Goal: Information Seeking & Learning: Learn about a topic

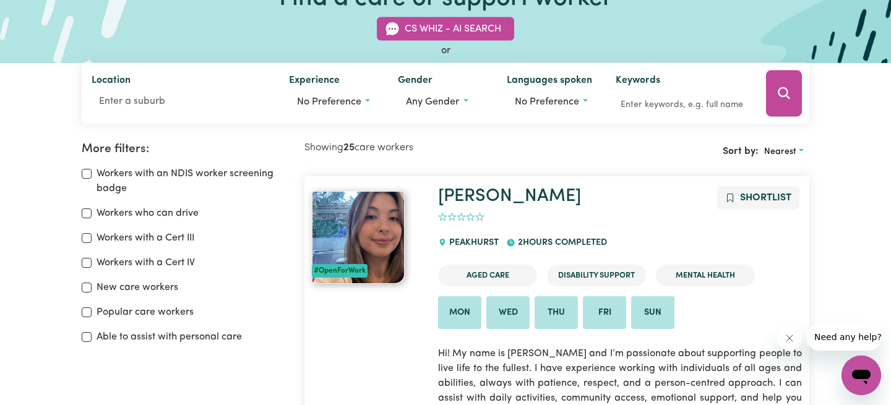
scroll to position [82, 0]
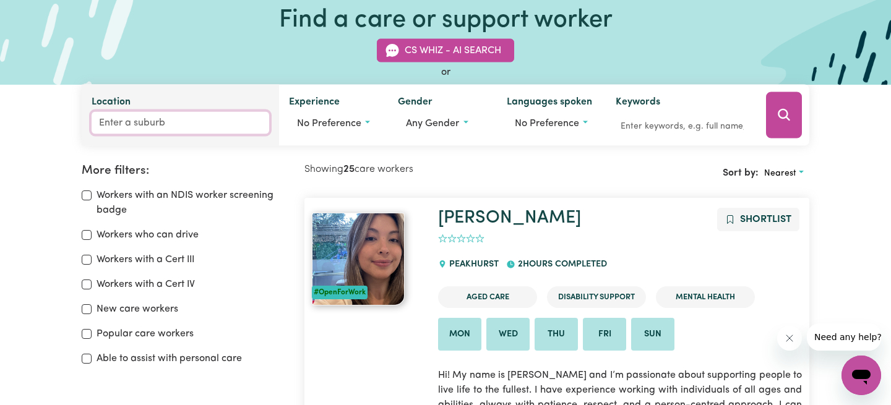
click at [161, 126] on input "Location" at bounding box center [180, 123] width 177 height 22
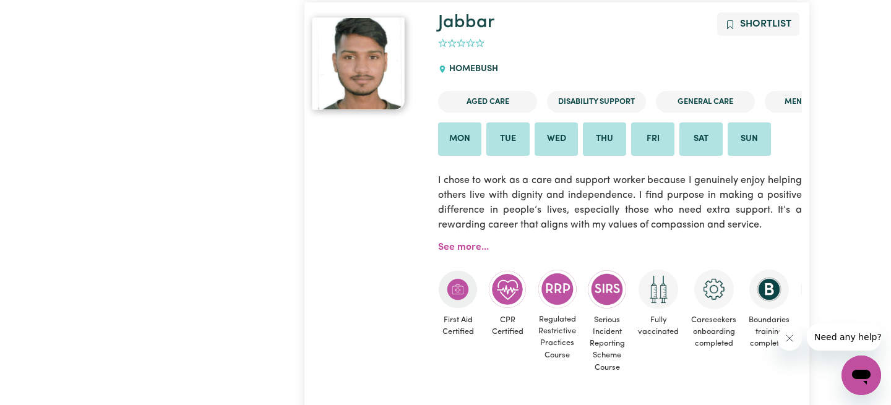
scroll to position [763, 0]
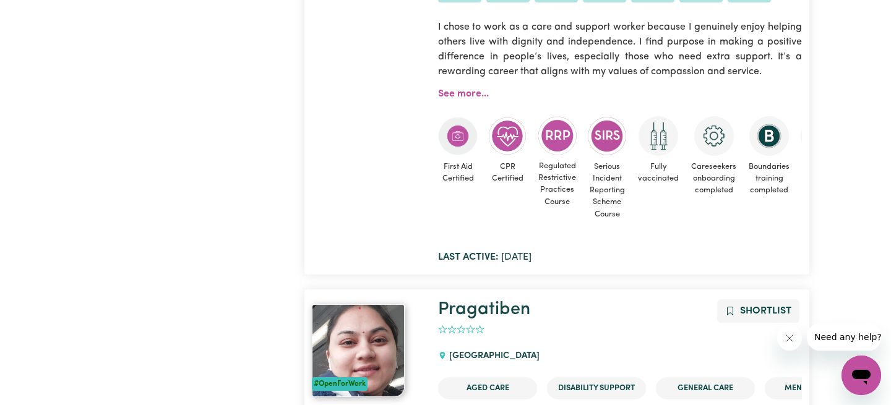
click at [379, 221] on div at bounding box center [367, 61] width 126 height 405
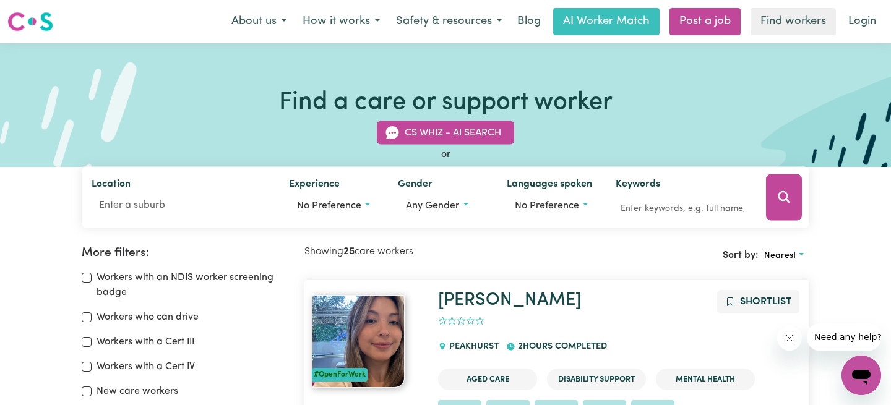
scroll to position [62, 0]
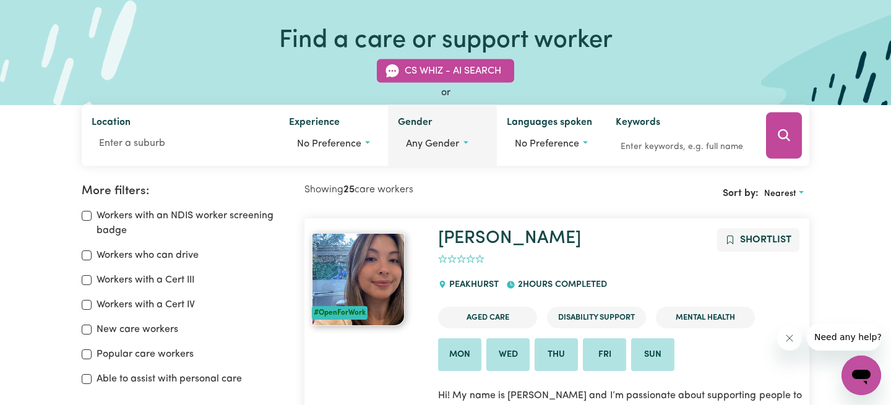
click at [412, 125] on label "Gender" at bounding box center [415, 123] width 35 height 17
click at [412, 132] on button "Any gender" at bounding box center [442, 144] width 88 height 24
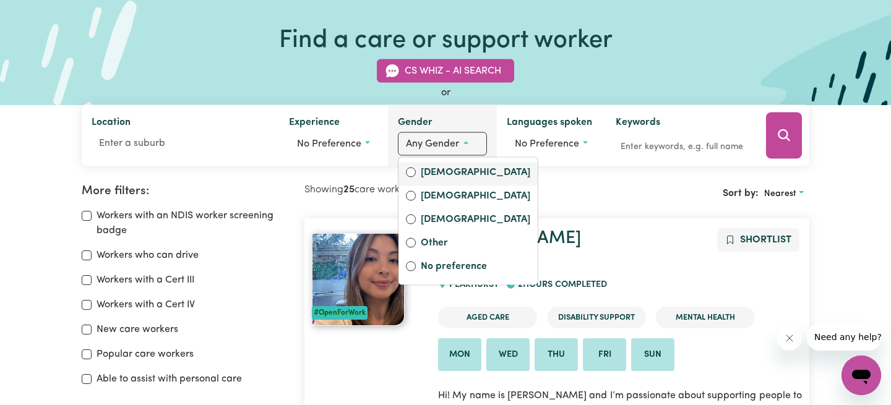
click at [452, 170] on label "[DEMOGRAPHIC_DATA]" at bounding box center [475, 173] width 109 height 17
click at [416, 170] on input "[DEMOGRAPHIC_DATA]" at bounding box center [411, 173] width 10 height 10
radio input "true"
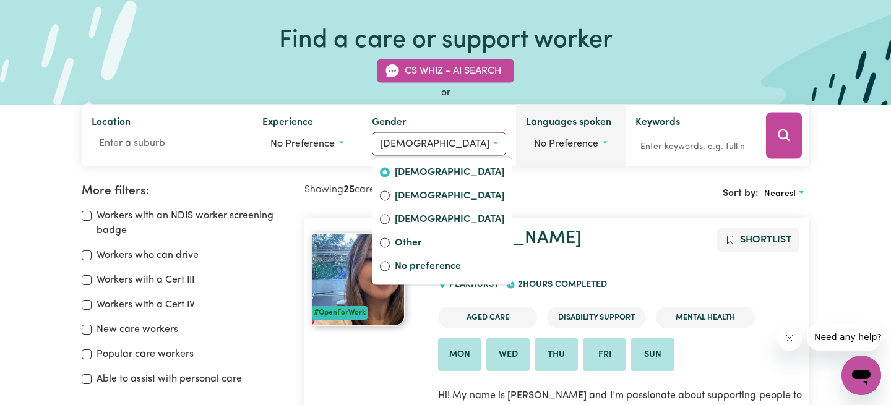
click at [560, 147] on span "No preference" at bounding box center [566, 144] width 64 height 10
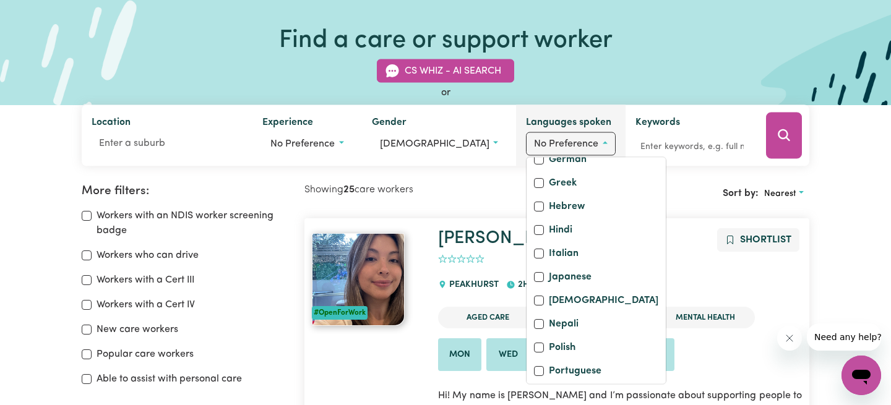
scroll to position [247, 0]
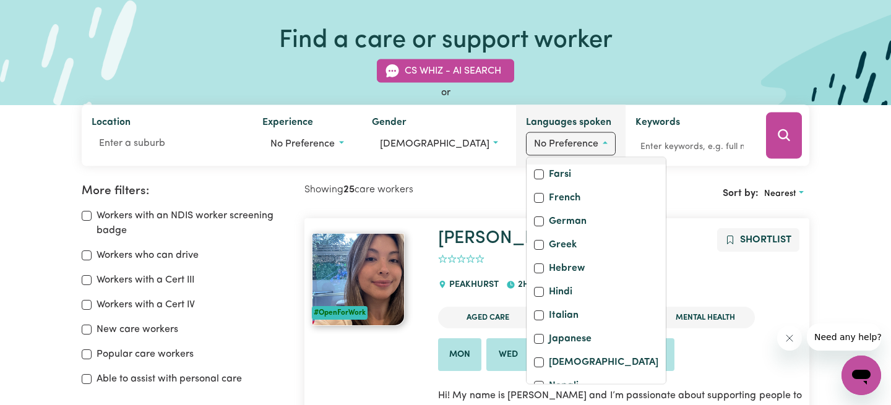
click at [556, 161] on label "English" at bounding box center [565, 152] width 32 height 17
click at [544, 156] on input "English" at bounding box center [539, 152] width 10 height 10
checkbox input "true"
checkbox input "false"
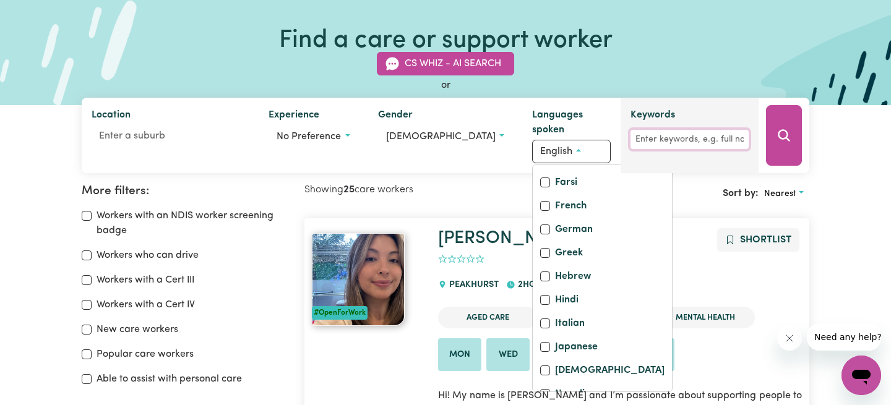
click at [725, 148] on input "Keywords" at bounding box center [689, 139] width 118 height 19
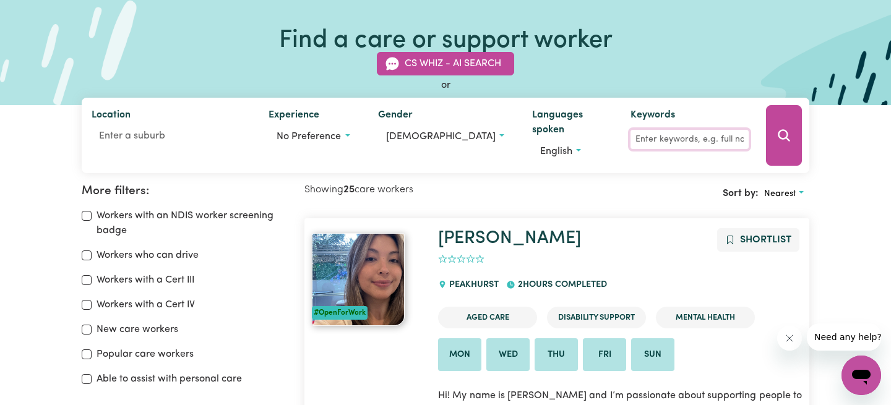
scroll to position [124, 0]
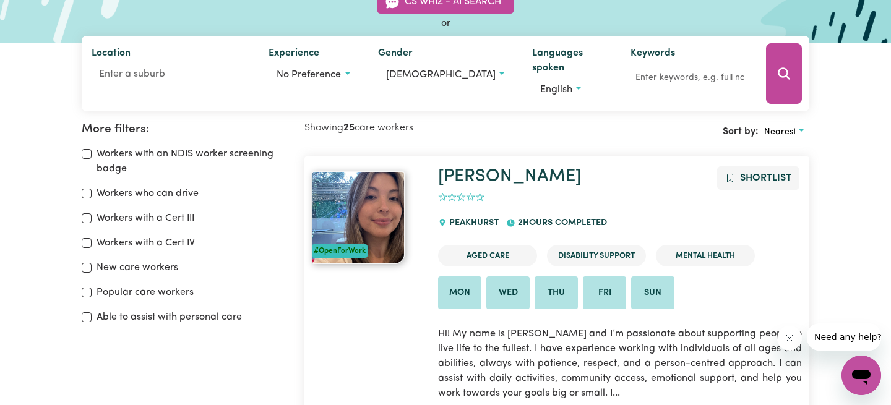
click at [155, 269] on label "New care workers" at bounding box center [137, 267] width 82 height 15
click at [92, 269] on input "New care workers" at bounding box center [87, 268] width 10 height 10
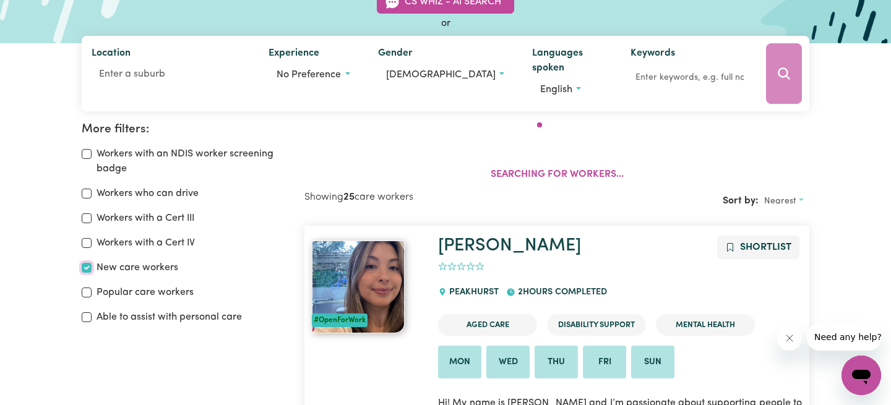
scroll to position [206, 0]
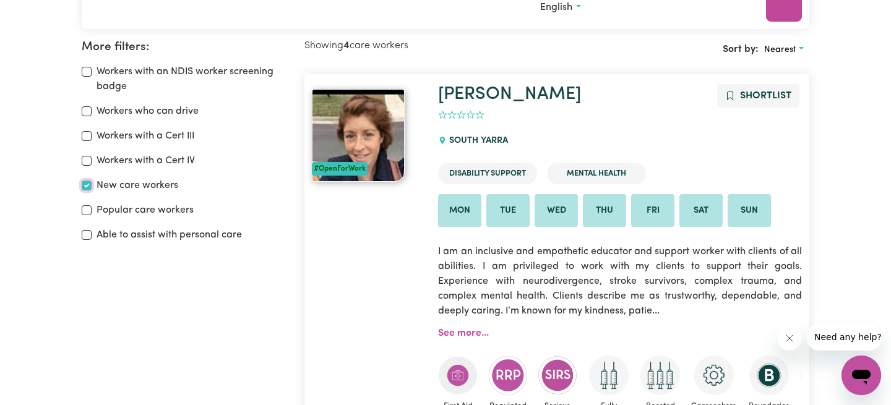
click at [87, 187] on input "New care workers" at bounding box center [87, 186] width 10 height 10
checkbox input "false"
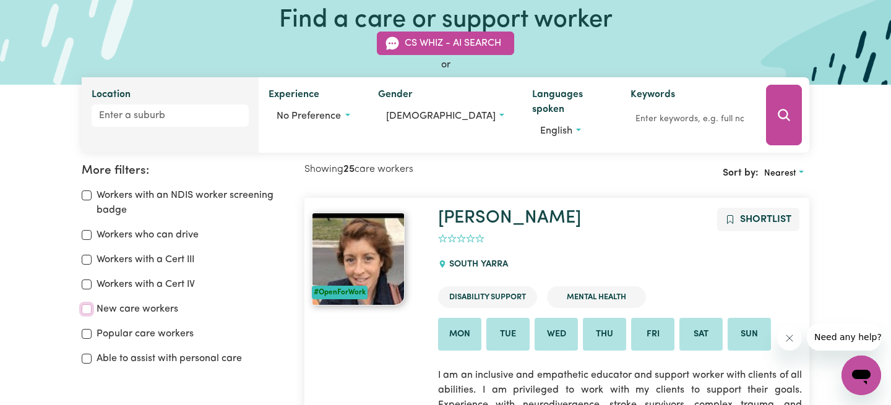
scroll to position [20, 0]
